Goal: Information Seeking & Learning: Learn about a topic

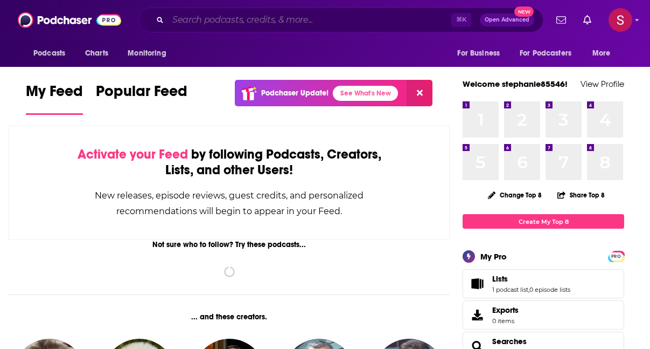
click at [300, 22] on input "Search podcasts, credits, & more..." at bounding box center [309, 19] width 283 height 17
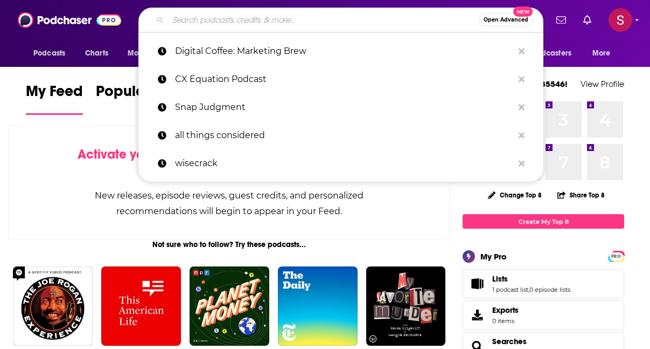
paste input "[PERSON_NAME]"
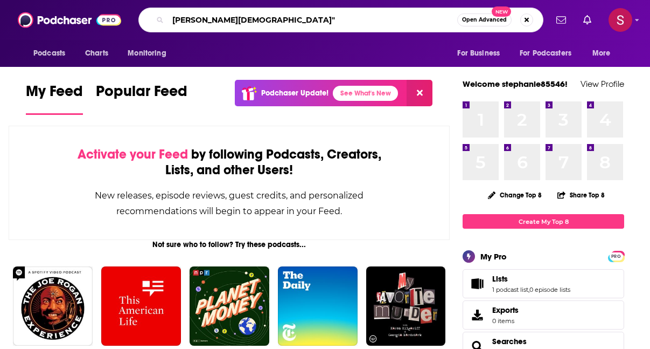
click at [174, 19] on input "[PERSON_NAME][DEMOGRAPHIC_DATA]"" at bounding box center [312, 19] width 289 height 17
type input ""[PERSON_NAME]""
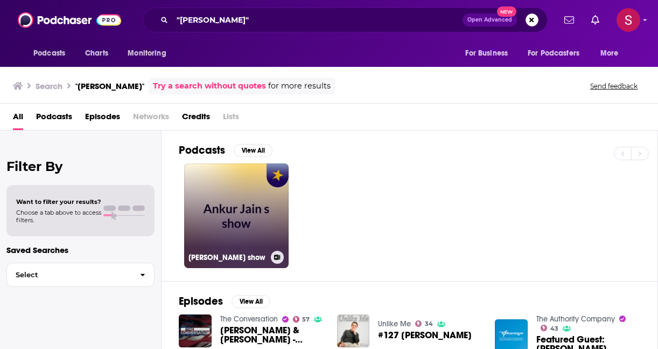
click at [219, 226] on link "[PERSON_NAME] show" at bounding box center [236, 215] width 105 height 105
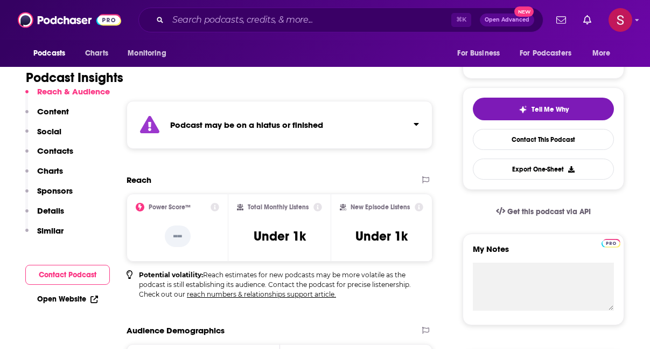
scroll to position [204, 0]
click at [53, 110] on p "Content" at bounding box center [53, 111] width 32 height 10
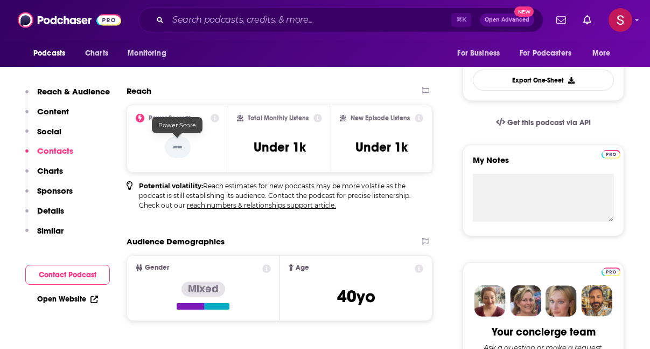
scroll to position [290, 0]
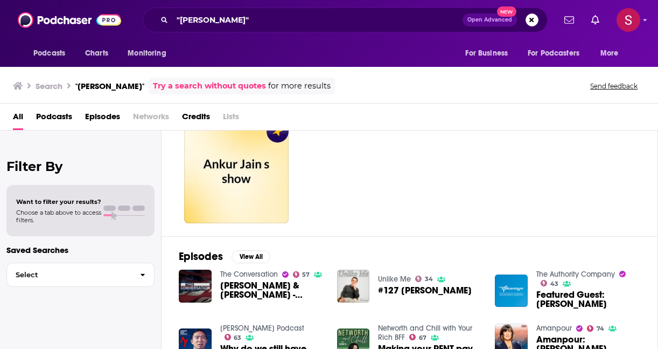
scroll to position [93, 0]
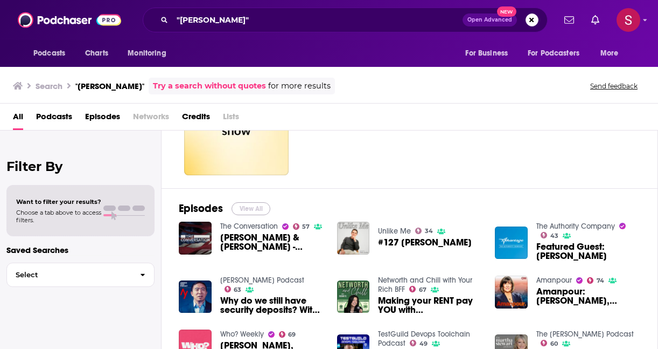
click at [252, 207] on button "View All" at bounding box center [251, 208] width 39 height 13
